Goal: Task Accomplishment & Management: Manage account settings

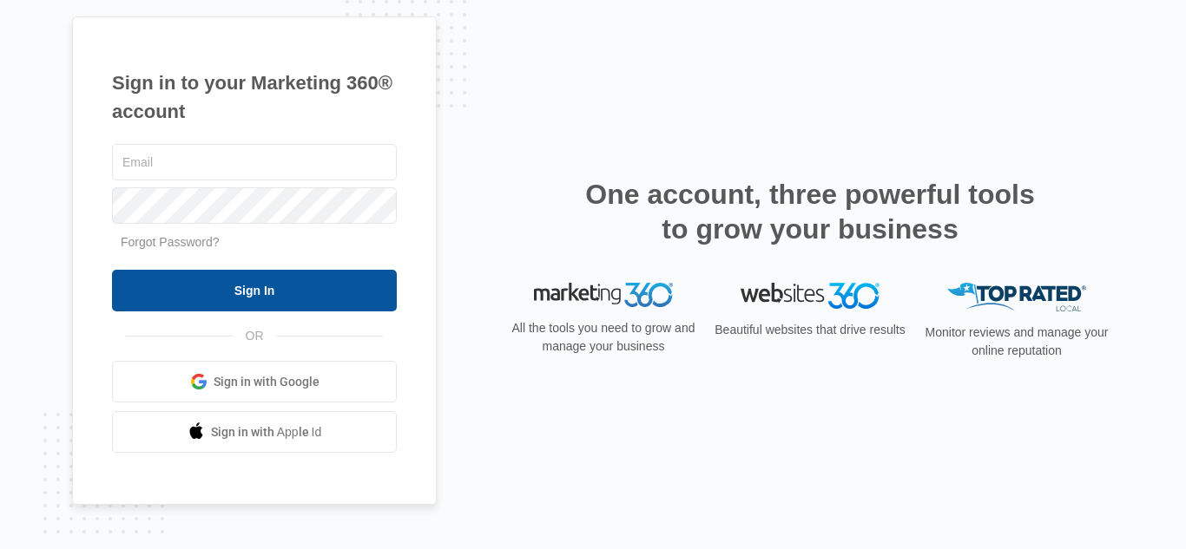
type input "[EMAIL_ADDRESS][DOMAIN_NAME]"
click at [329, 281] on input "Sign In" at bounding box center [254, 291] width 285 height 42
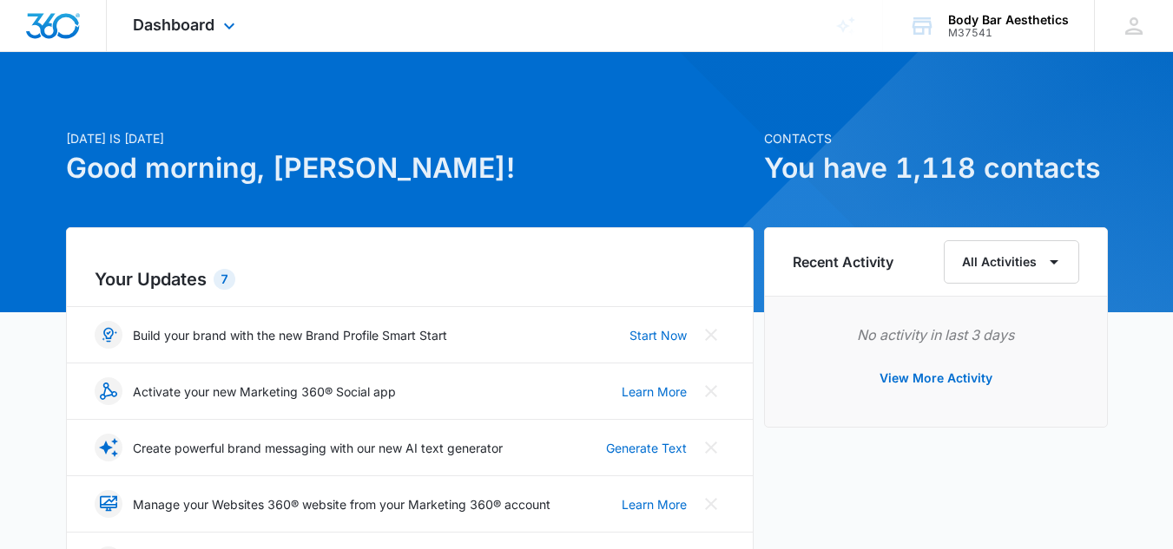
click at [216, 29] on div "Dashboard Apps Reputation Websites Forms CRM Email Social Shop Payments POS Con…" at bounding box center [186, 25] width 159 height 51
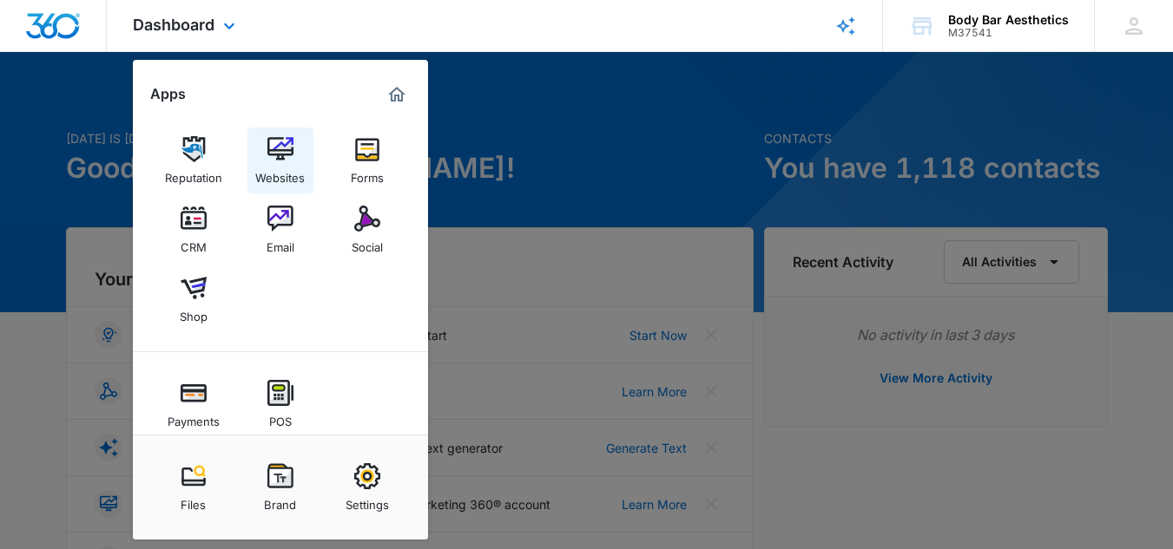
click at [281, 161] on img at bounding box center [280, 149] width 26 height 26
